Goal: Transaction & Acquisition: Purchase product/service

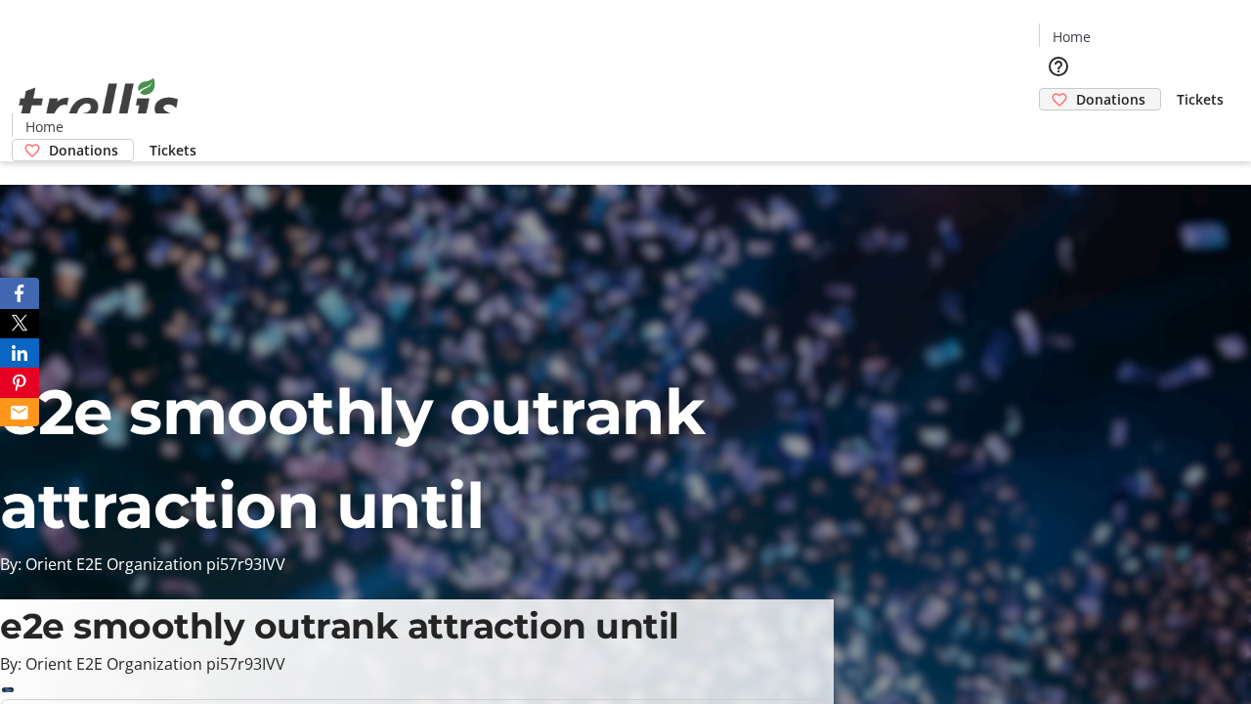
click at [1076, 89] on span "Donations" at bounding box center [1110, 99] width 69 height 21
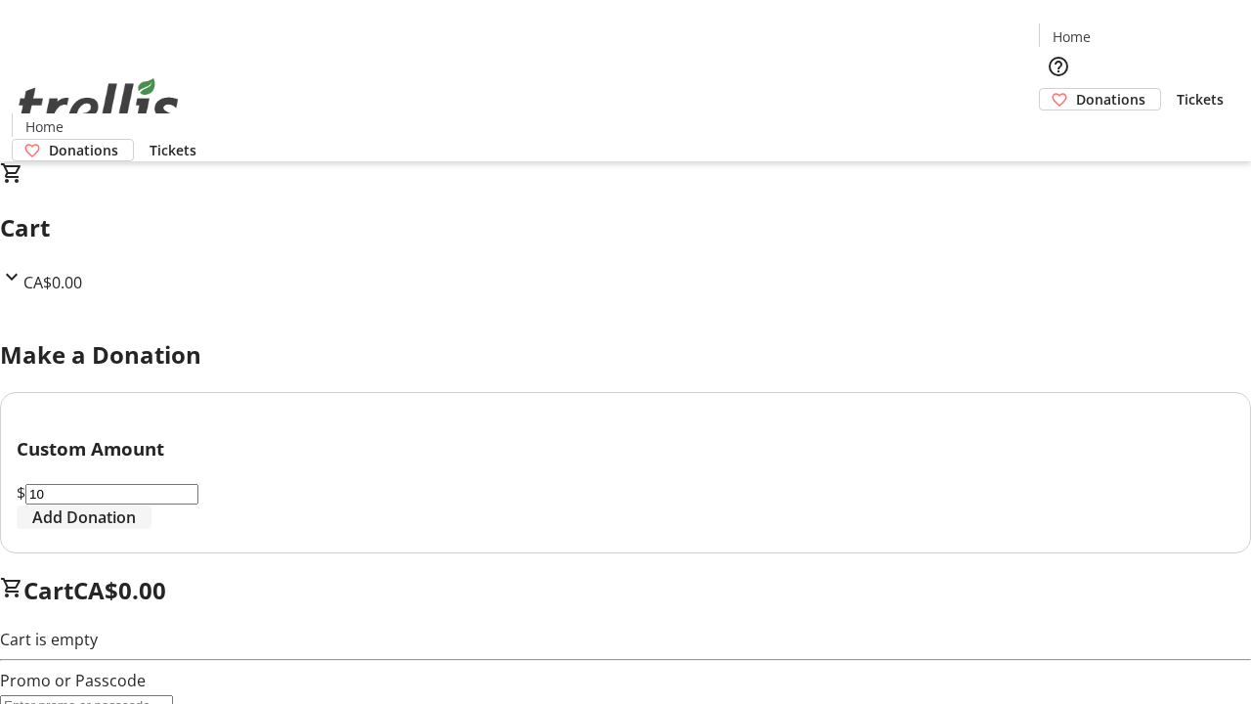
click at [136, 529] on span "Add Donation" at bounding box center [84, 516] width 104 height 23
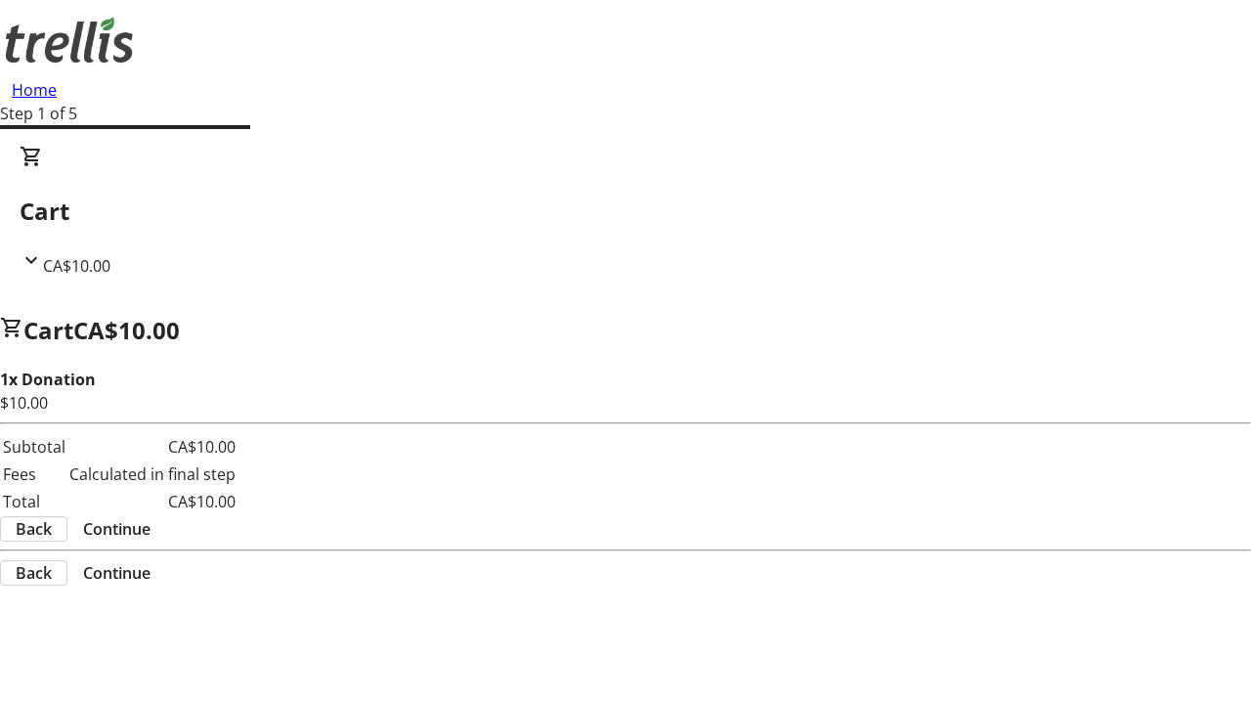
select select "CA"
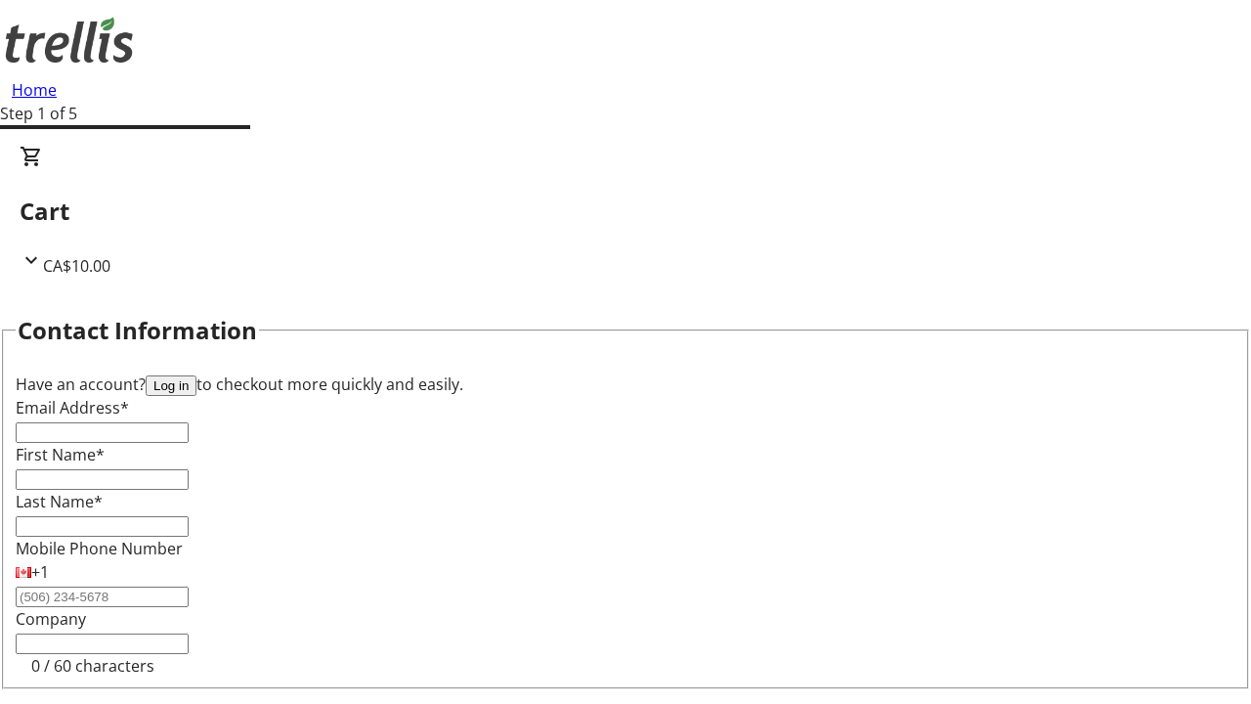
click at [196, 375] on button "Log in" at bounding box center [171, 385] width 51 height 21
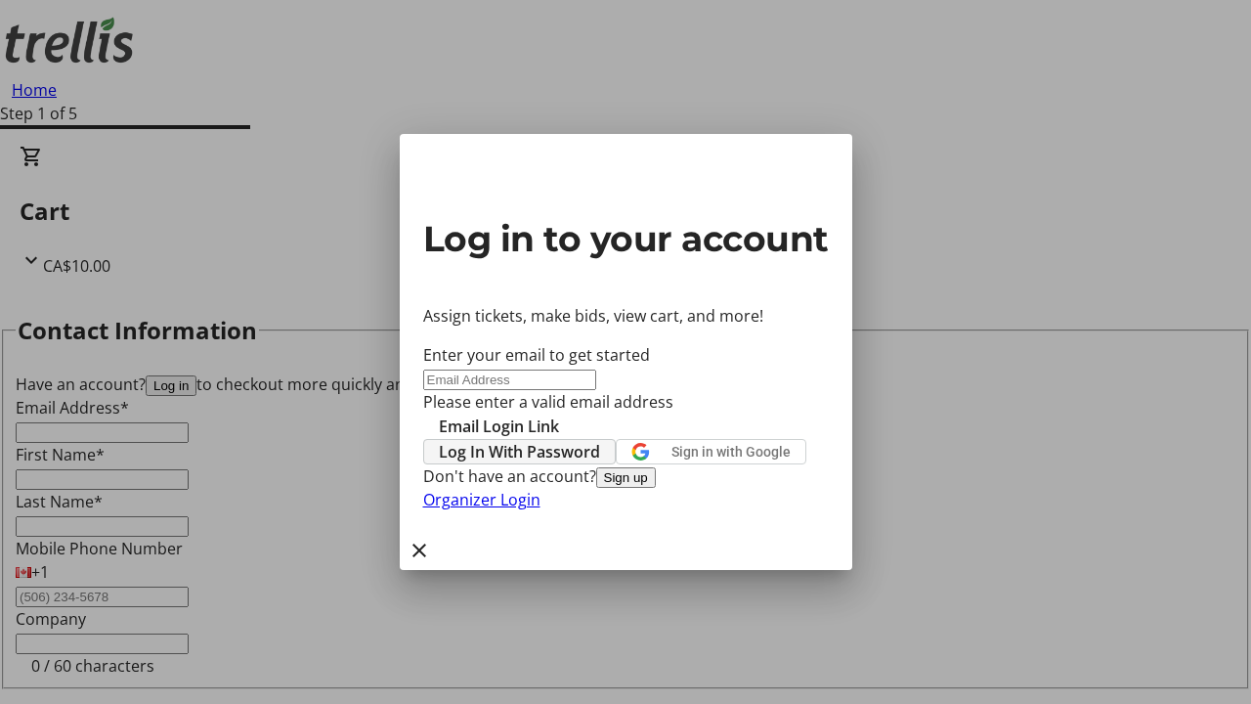
click at [600, 440] on span "Log In With Password" at bounding box center [519, 451] width 161 height 23
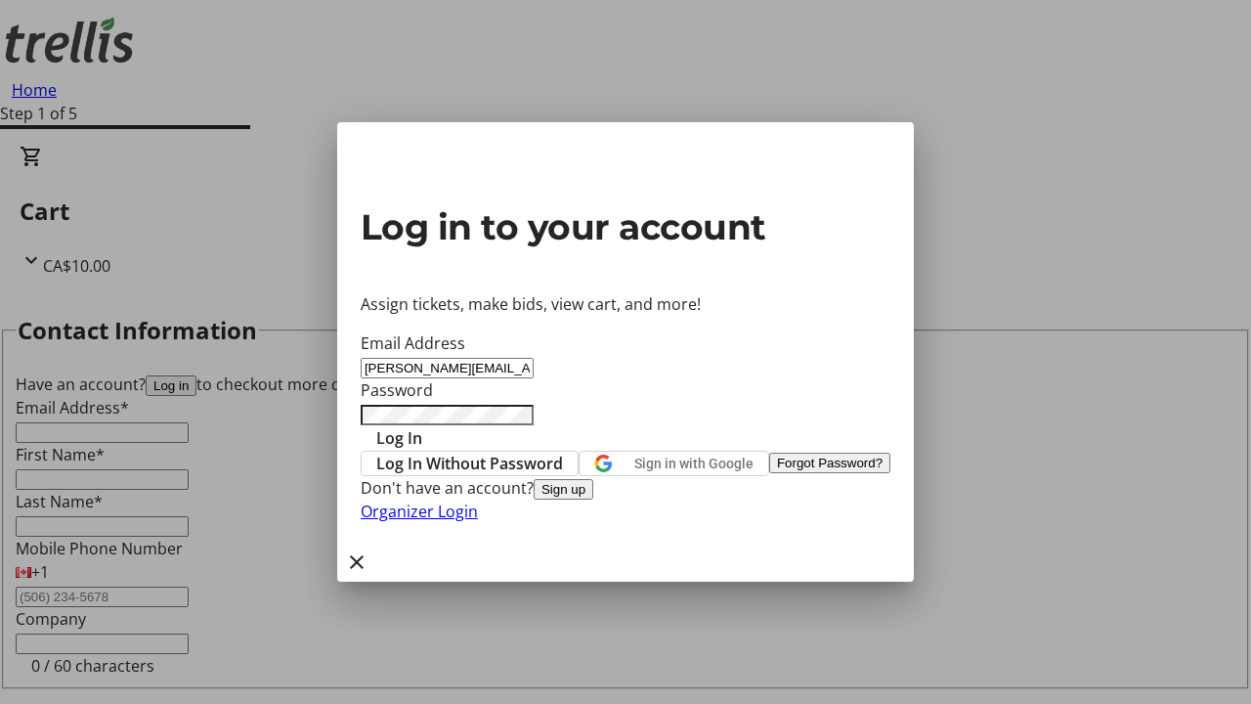
type input "[PERSON_NAME][EMAIL_ADDRESS][DOMAIN_NAME]"
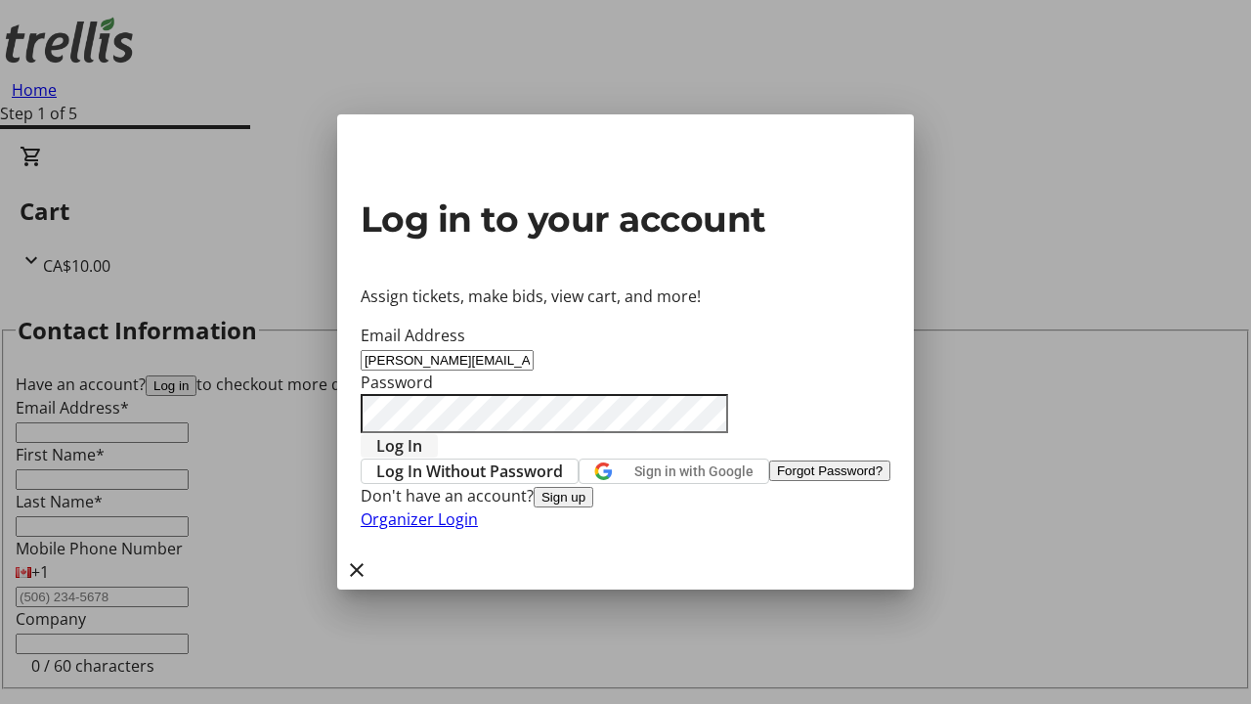
click at [422, 434] on span "Log In" at bounding box center [399, 445] width 46 height 23
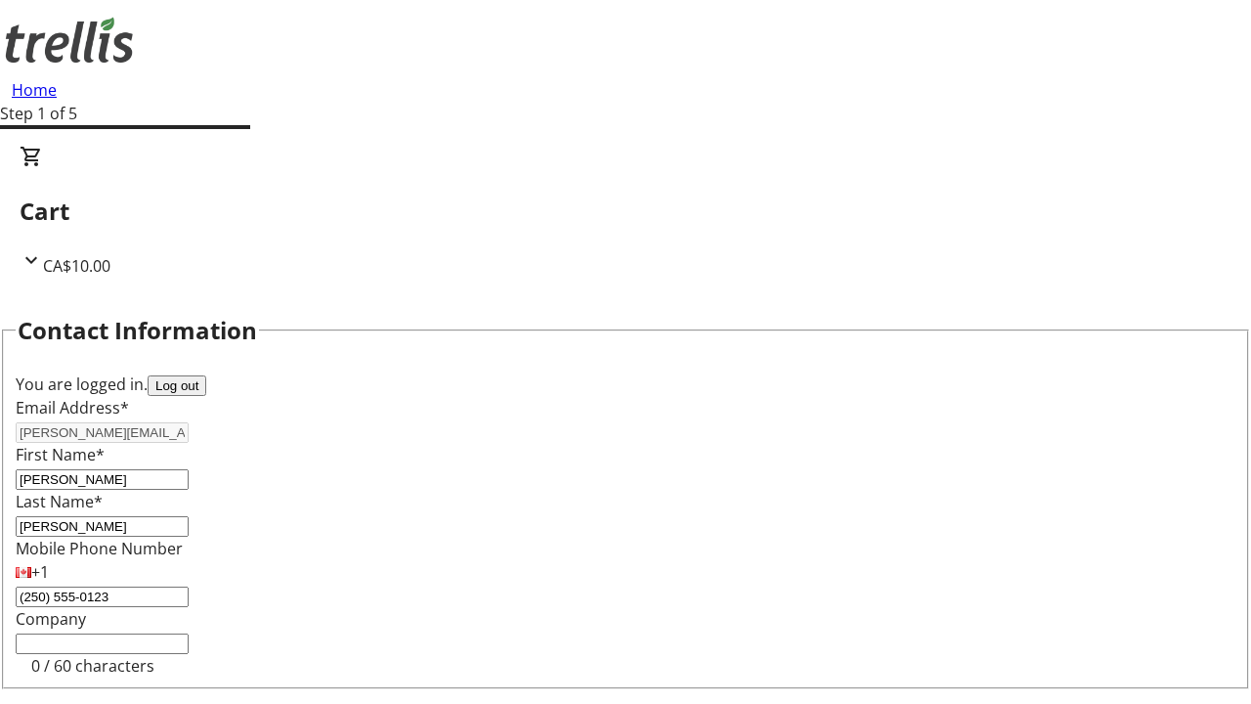
select select "CA"
type input "[STREET_ADDRESS][PERSON_NAME]"
type input "Kelowna"
select select "BC"
type input "Kelowna"
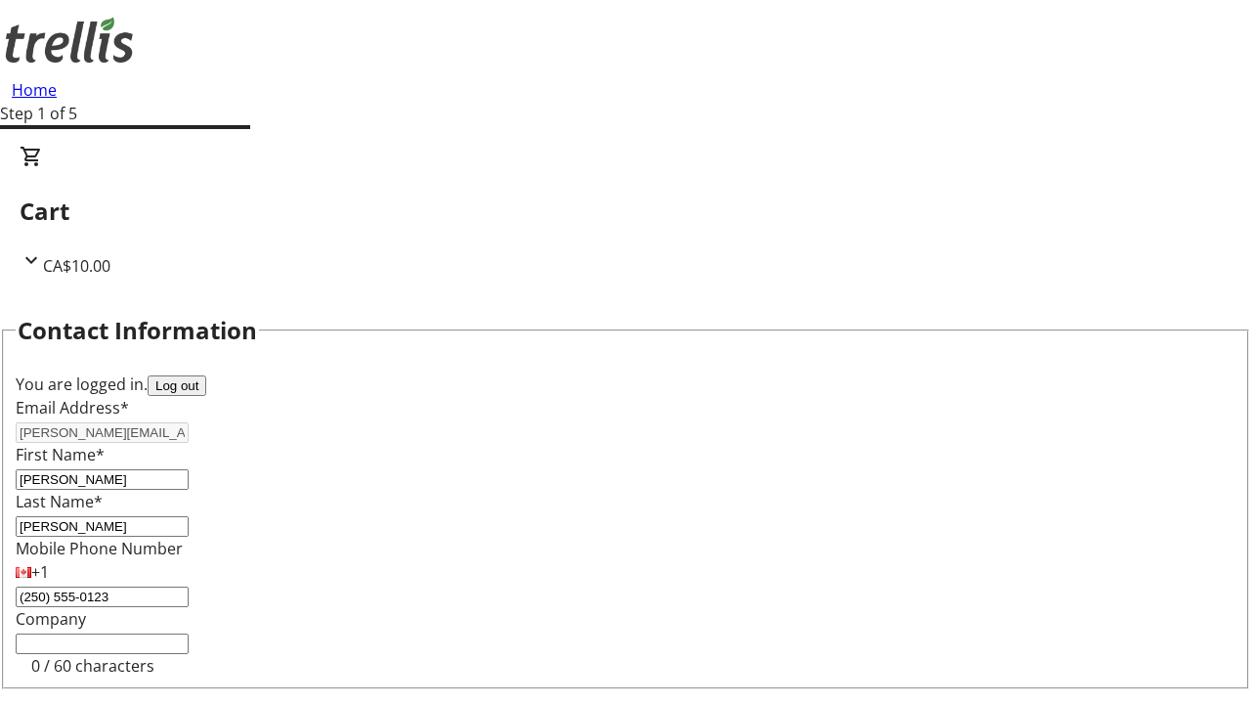
type input "V1Y 0C2"
